Goal: Transaction & Acquisition: Subscribe to service/newsletter

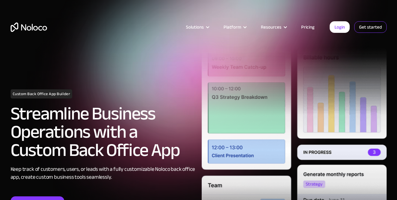
click at [0, 0] on link "Get started" at bounding box center [0, 0] width 0 height 0
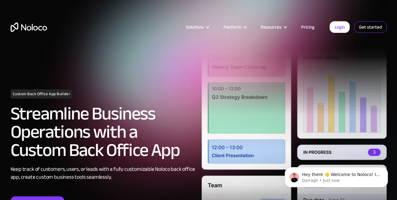
click at [372, 26] on link "Get started" at bounding box center [370, 27] width 32 height 12
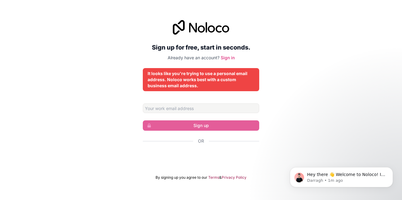
click at [198, 80] on div "It looks like you're trying to use a personal email address. Noloco works best …" at bounding box center [201, 79] width 107 height 18
click at [381, 176] on p "Hey there 👋 Welcome to Noloco! If you have any questions, just reply to this me…" at bounding box center [346, 174] width 78 height 6
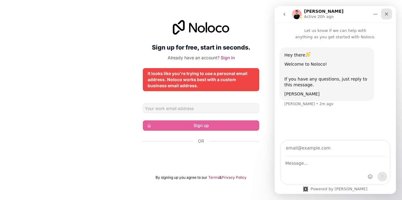
click at [385, 13] on icon "Close" at bounding box center [386, 14] width 5 height 5
